Goal: Find specific page/section

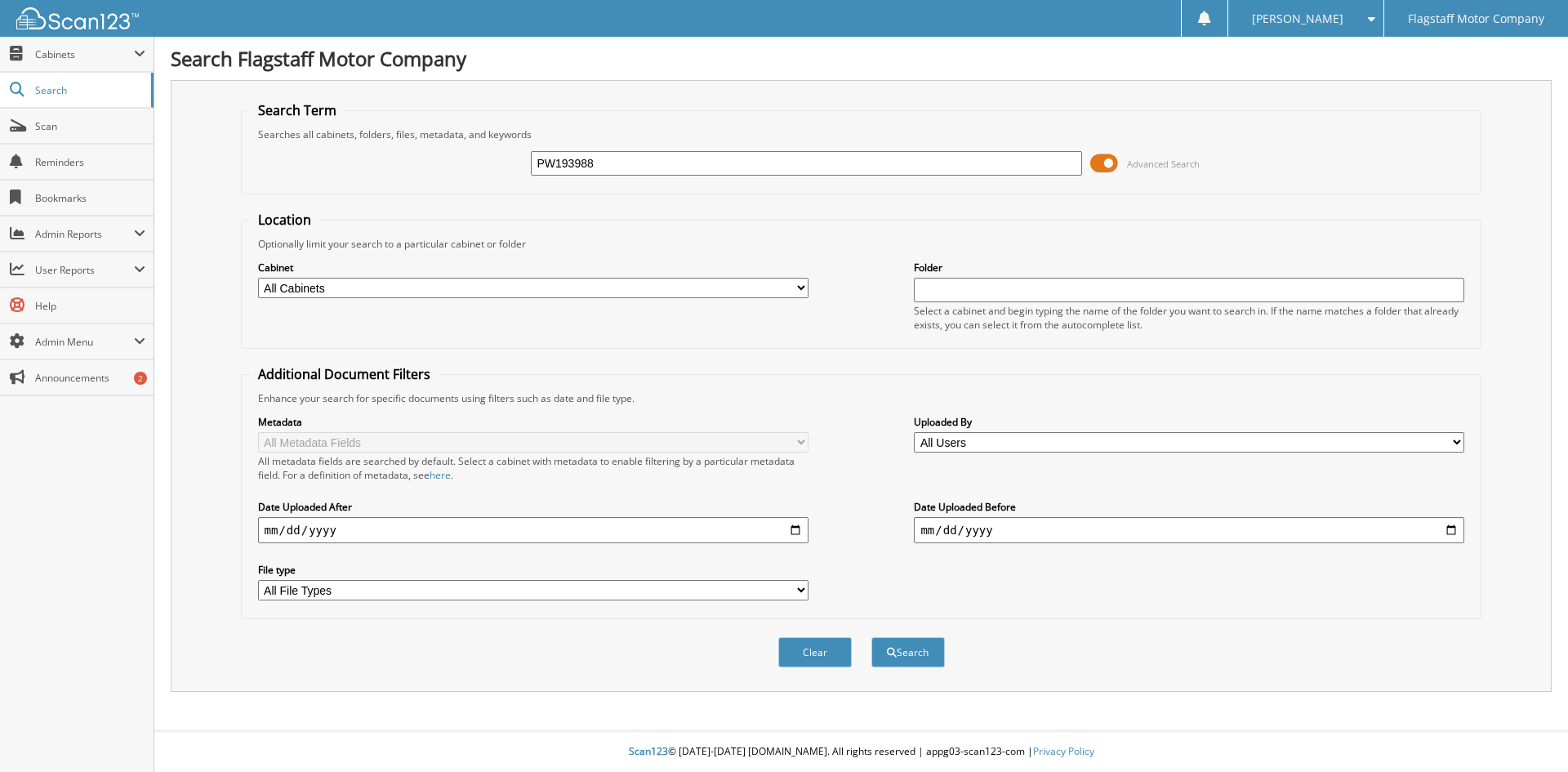
type input "PW193988"
click at [871, 637] on button "Search" at bounding box center [908, 653] width 74 height 31
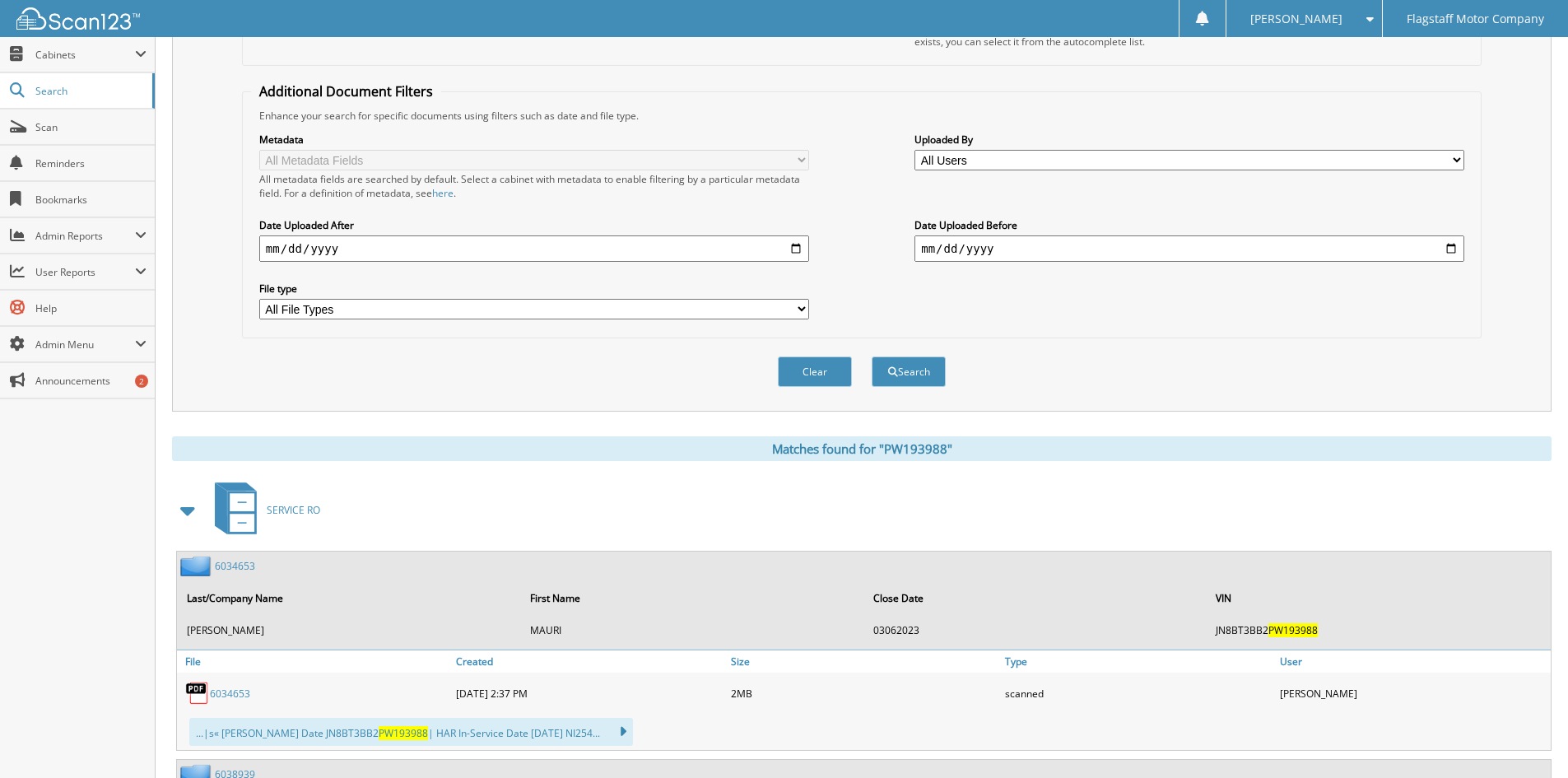
scroll to position [494, 0]
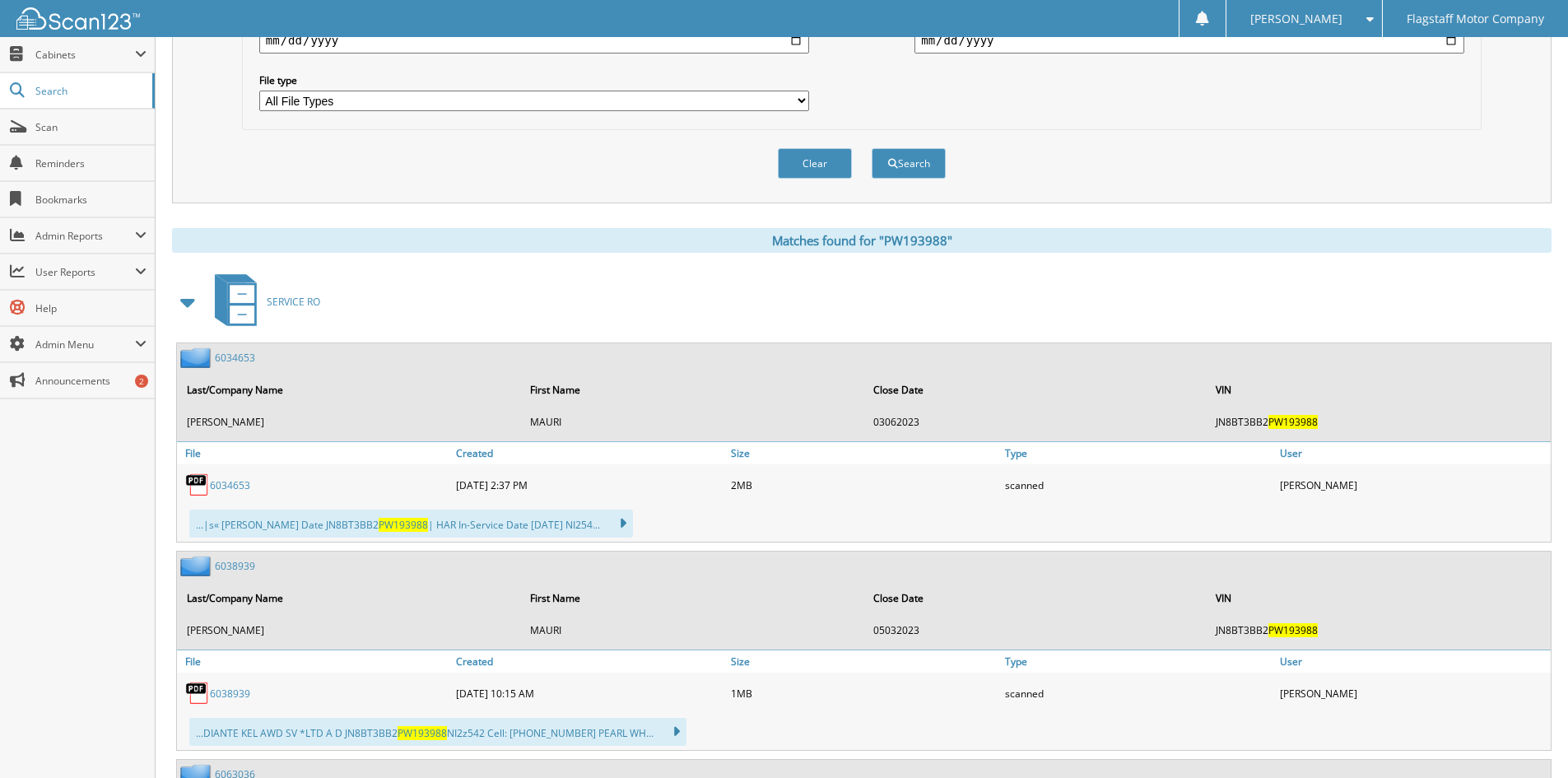
drag, startPoint x: 186, startPoint y: 300, endPoint x: 342, endPoint y: 347, distance: 162.9
click at [187, 300] on span at bounding box center [188, 301] width 23 height 30
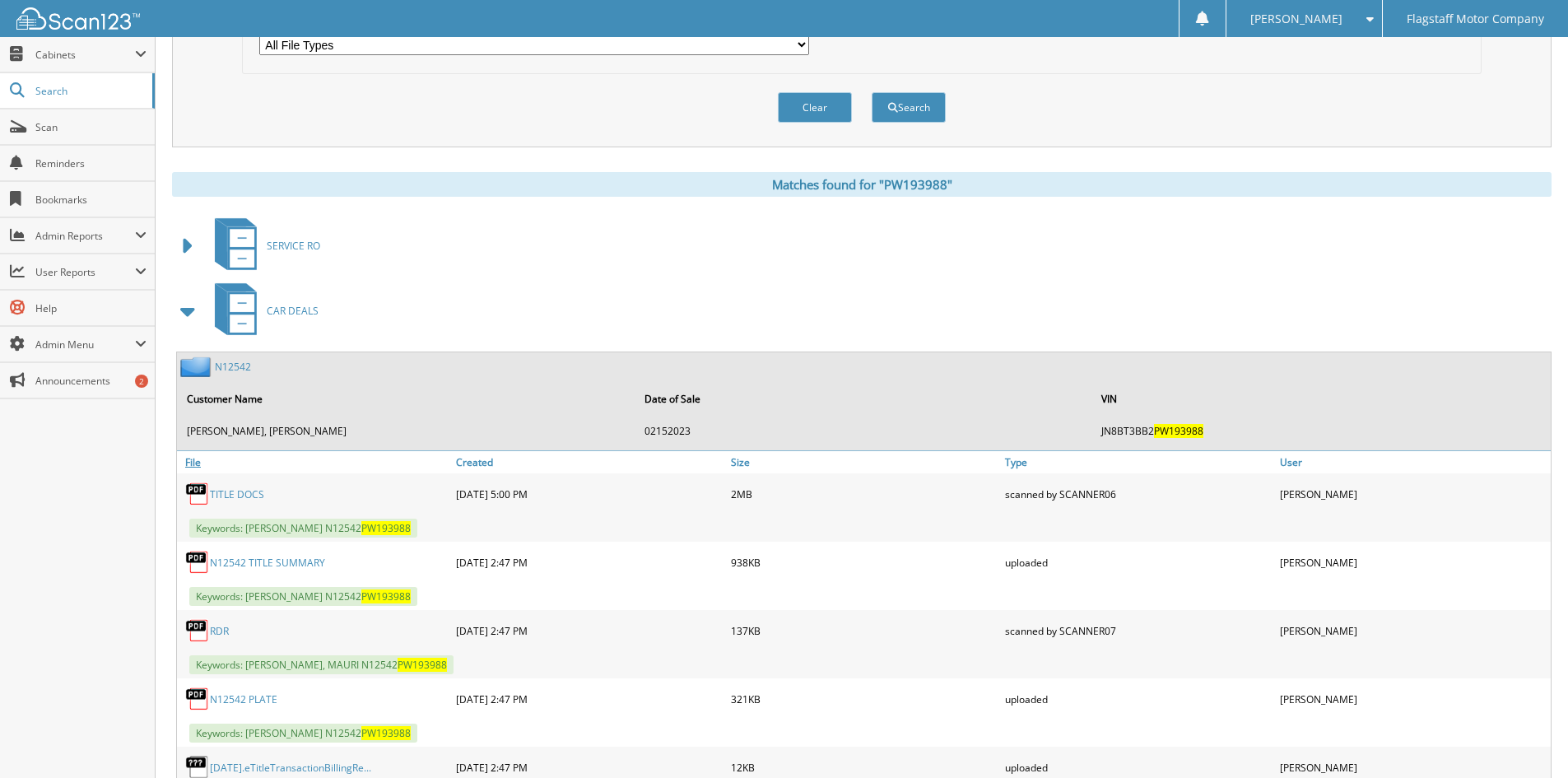
scroll to position [638, 0]
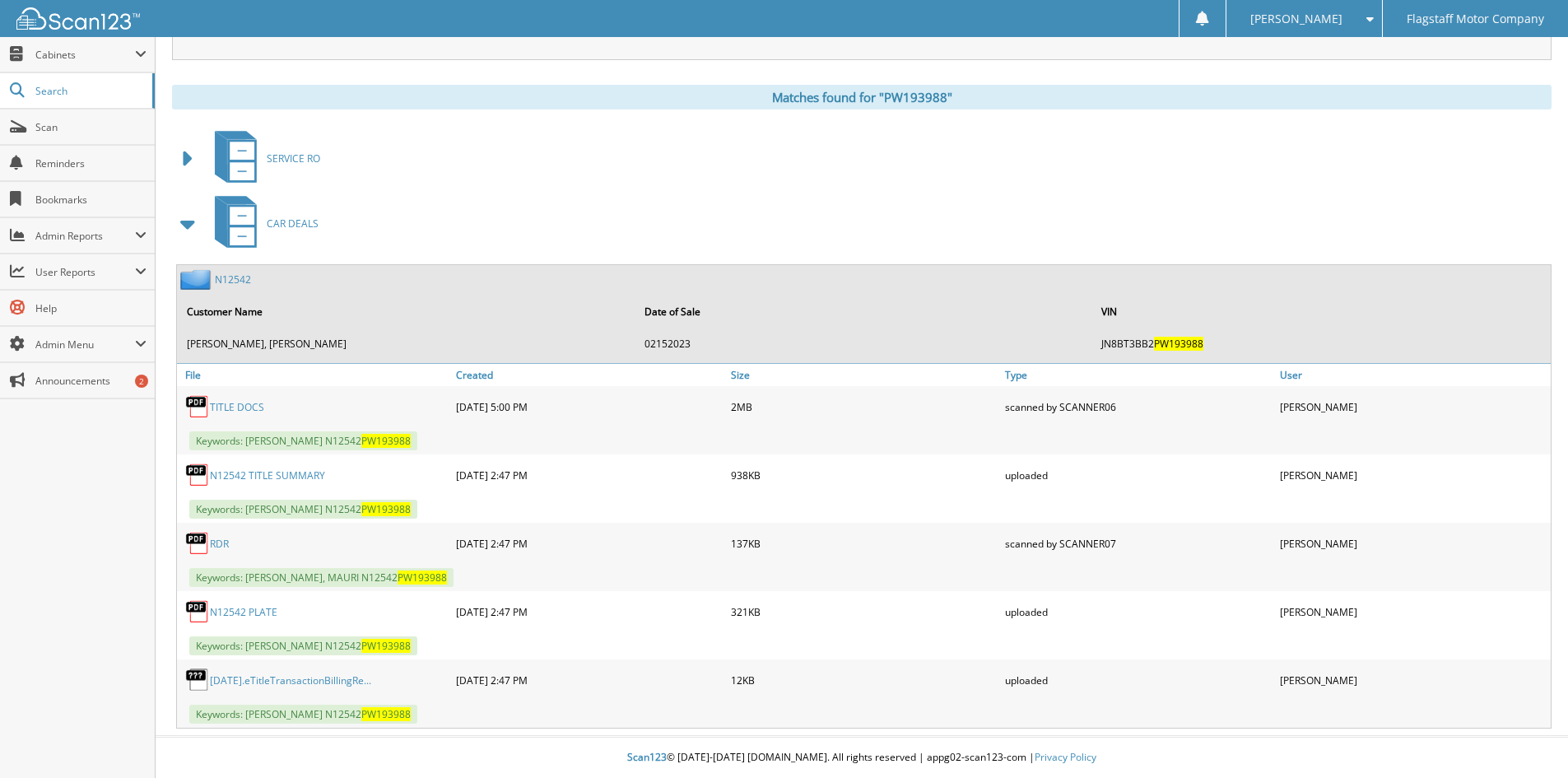
click at [234, 278] on link "N12542" at bounding box center [233, 279] width 36 height 14
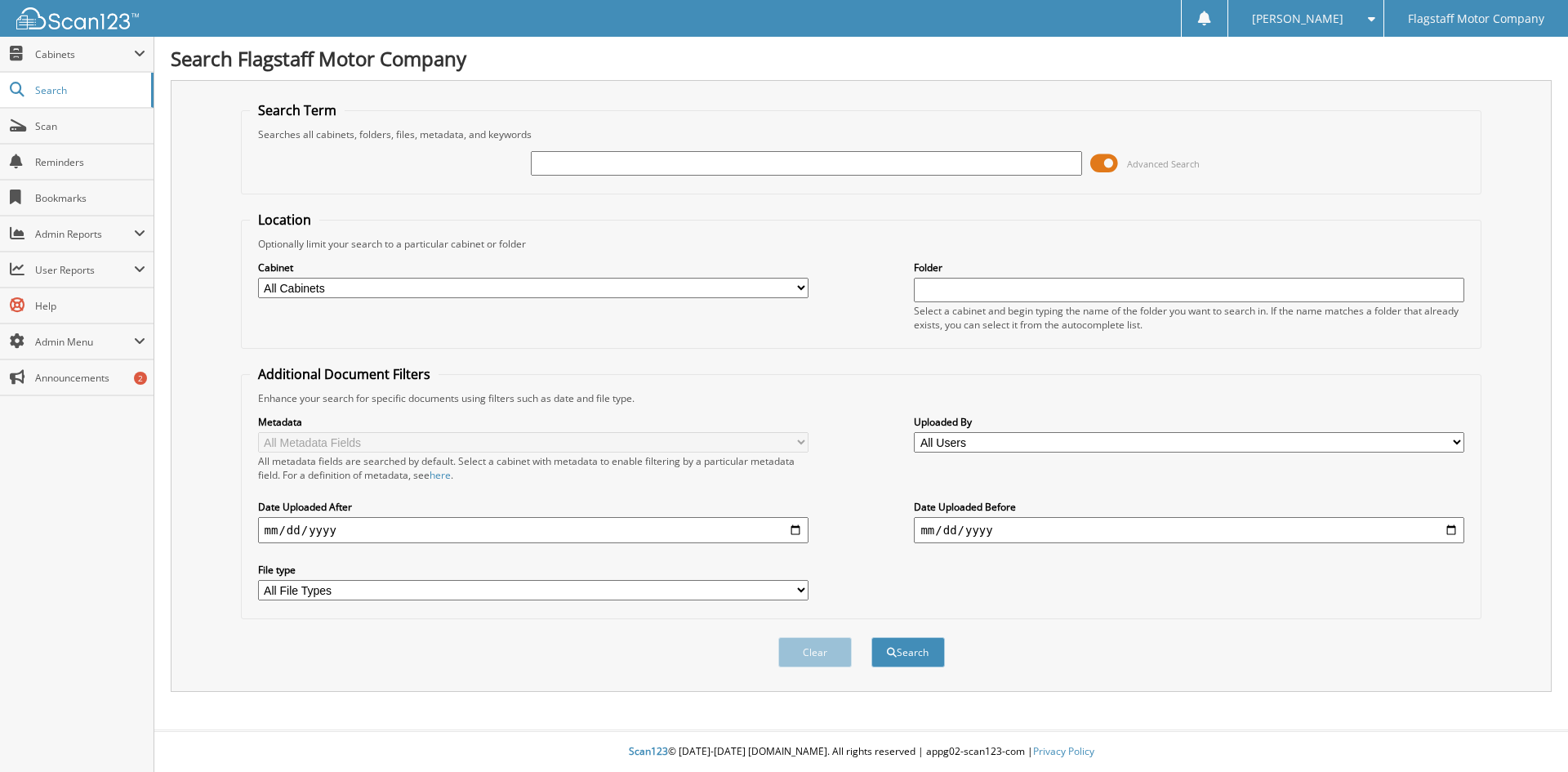
click at [692, 165] on input "text" at bounding box center [806, 163] width 551 height 25
type input "PW193988"
click at [871, 637] on button "Search" at bounding box center [908, 653] width 74 height 31
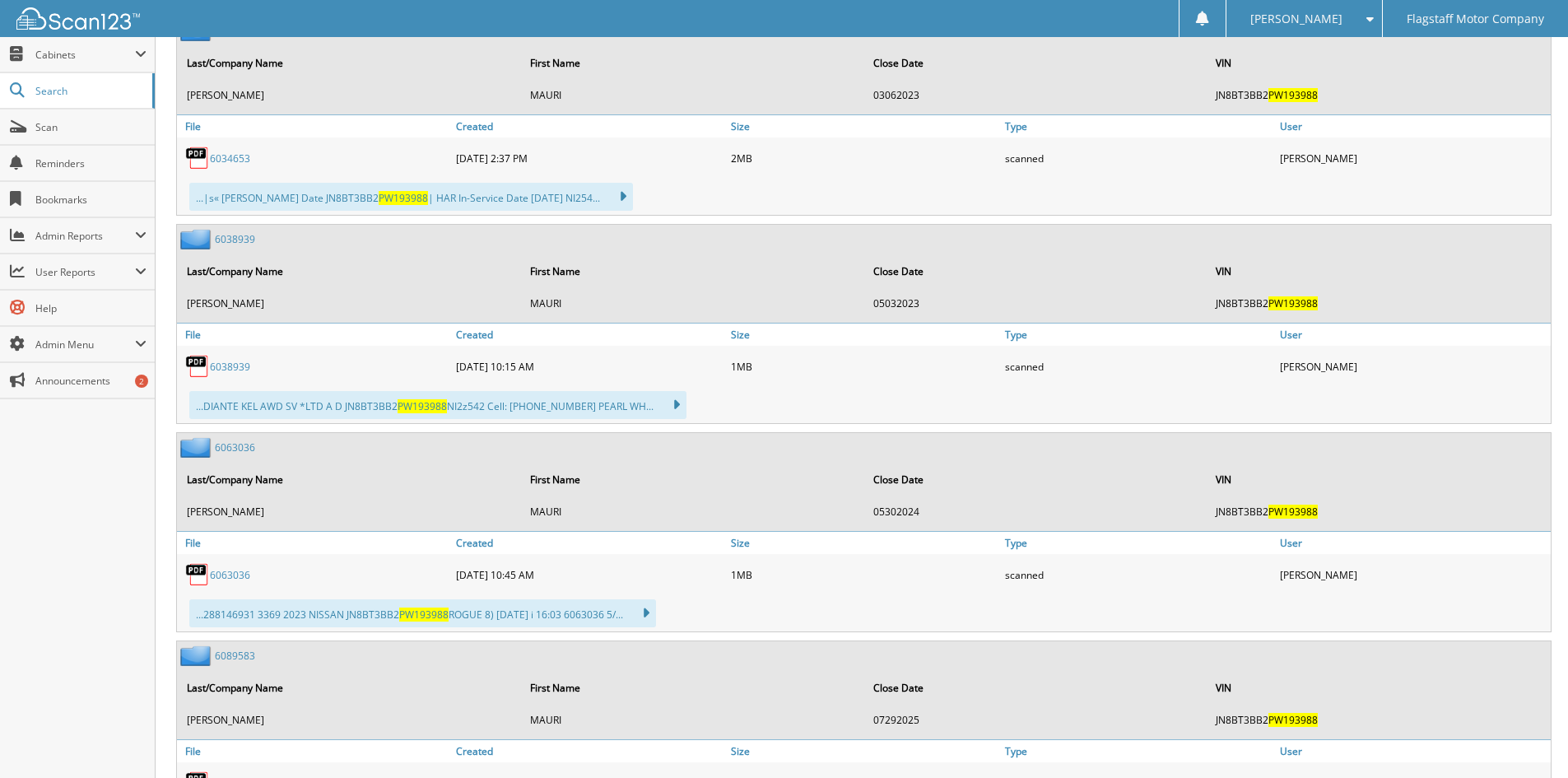
scroll to position [494, 0]
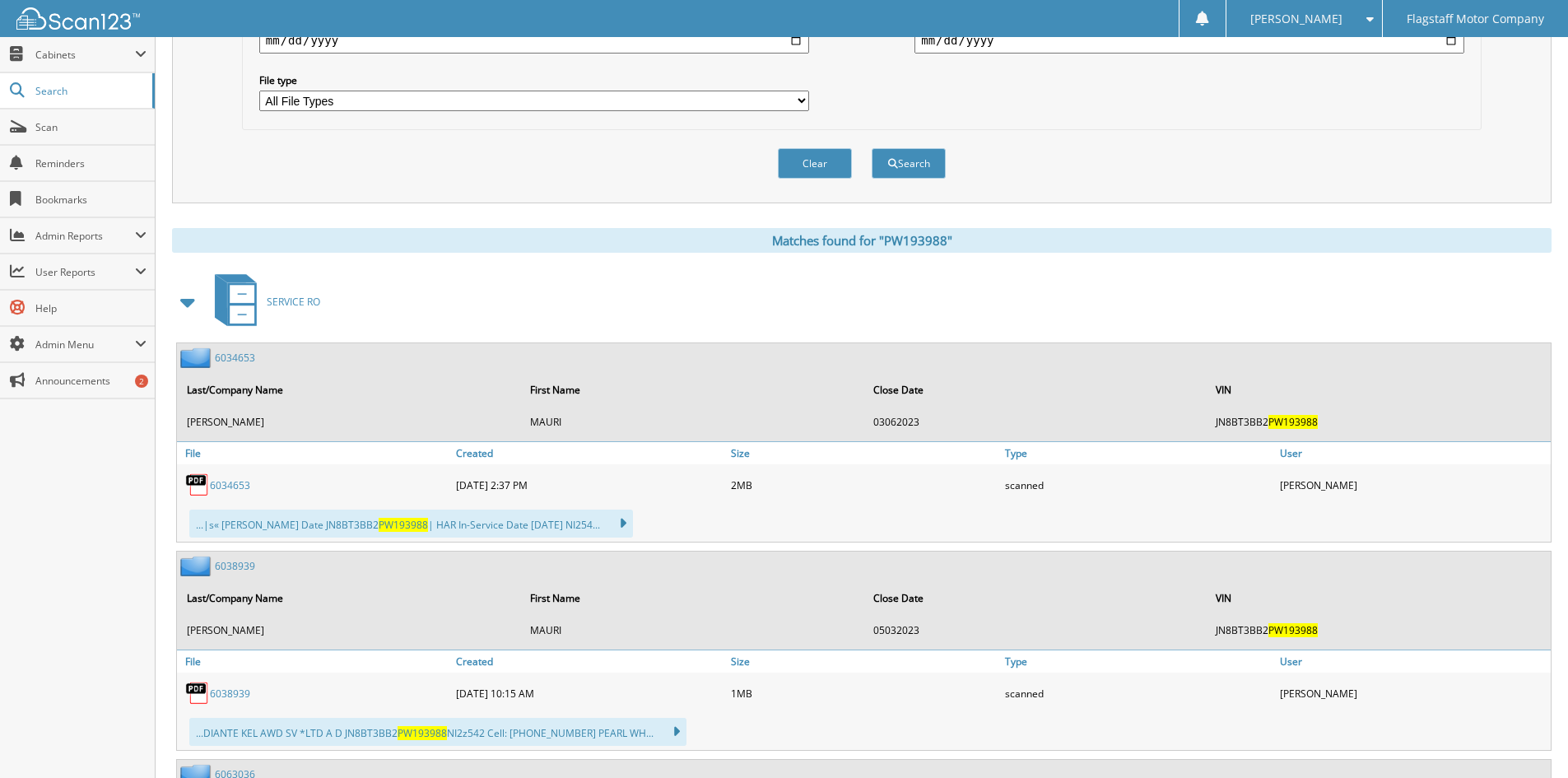
click at [187, 296] on span at bounding box center [188, 301] width 23 height 30
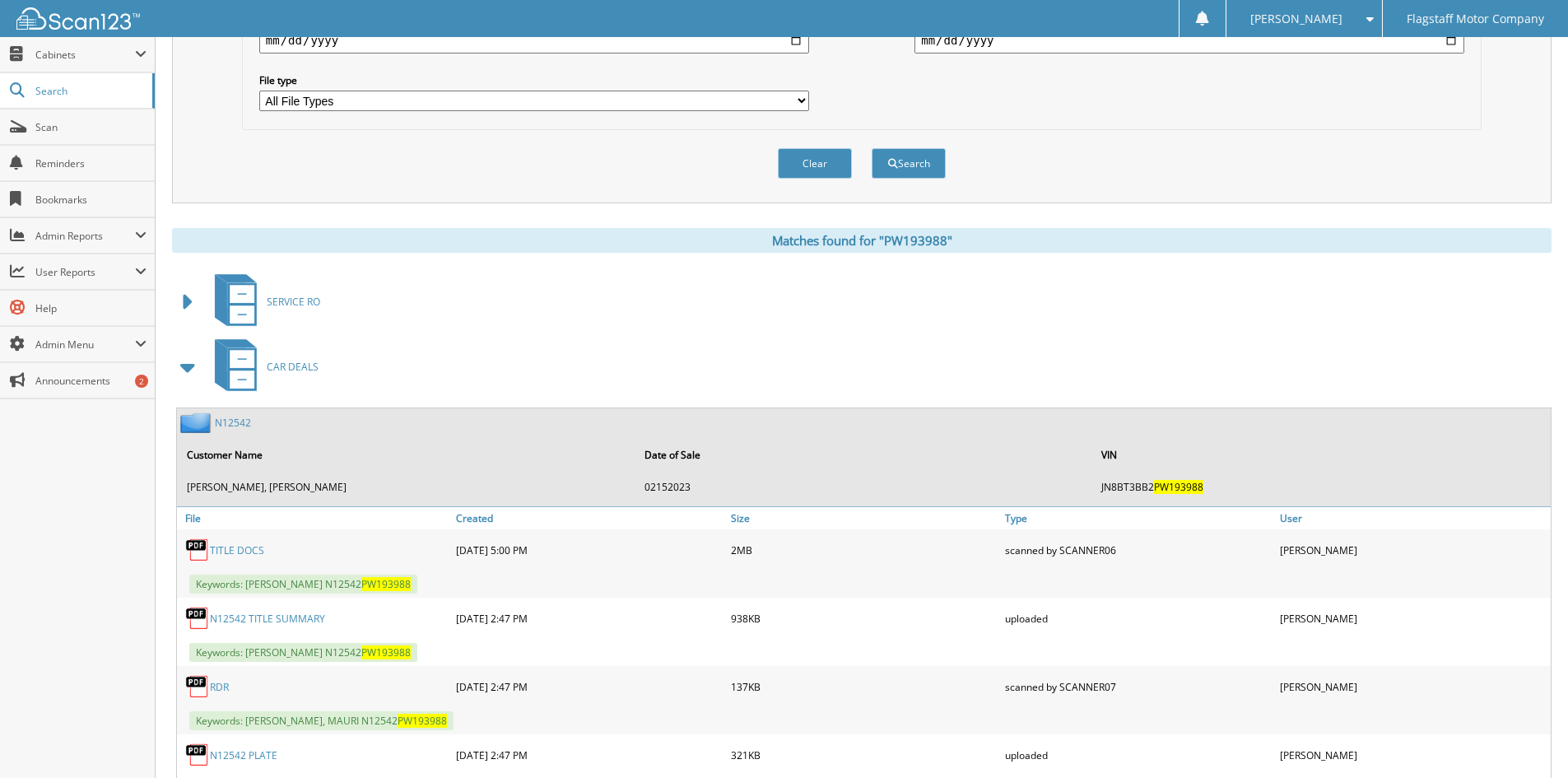
scroll to position [638, 0]
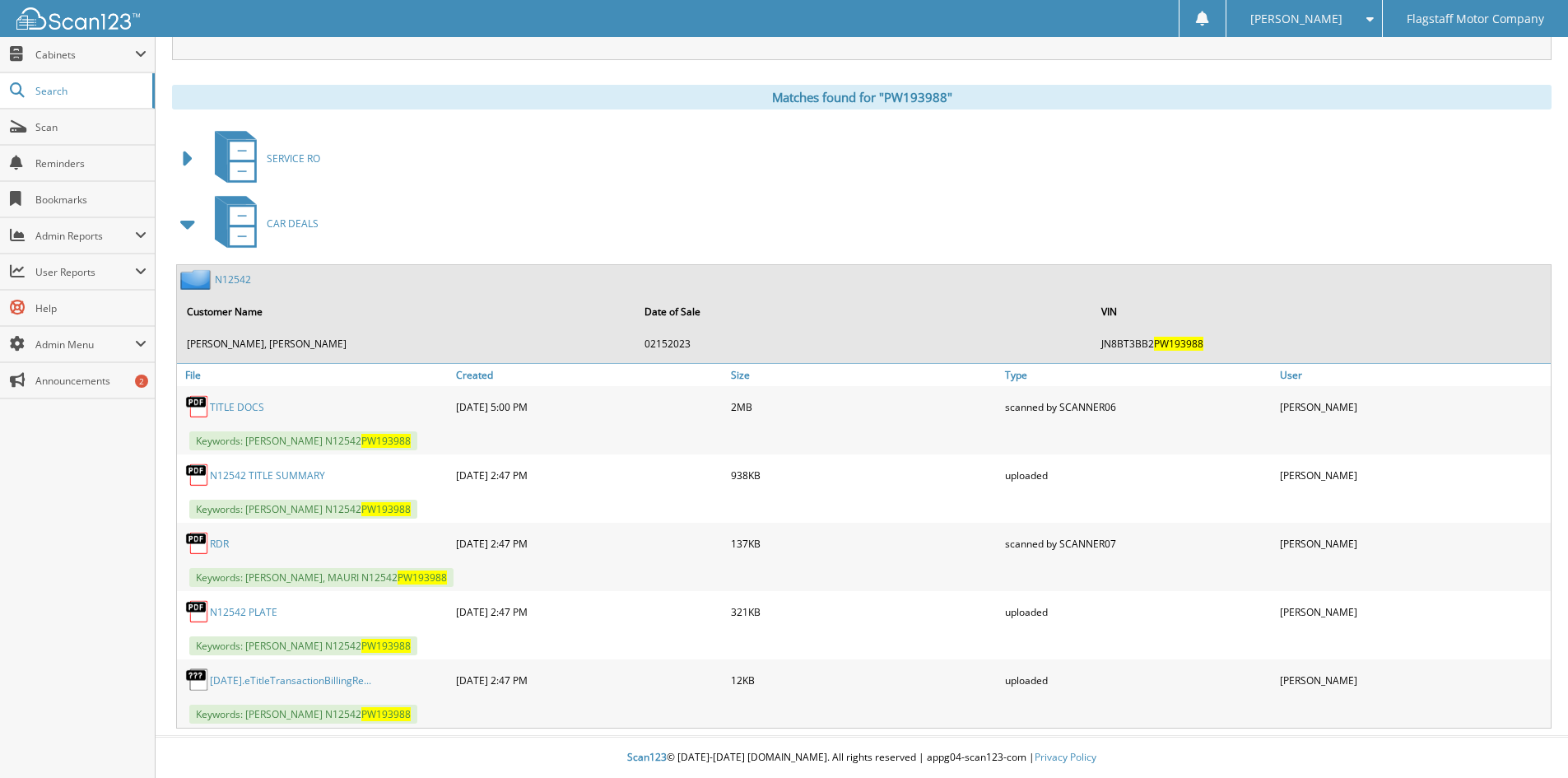
click at [231, 275] on link "N12542" at bounding box center [233, 279] width 36 height 14
